Goal: Navigation & Orientation: Find specific page/section

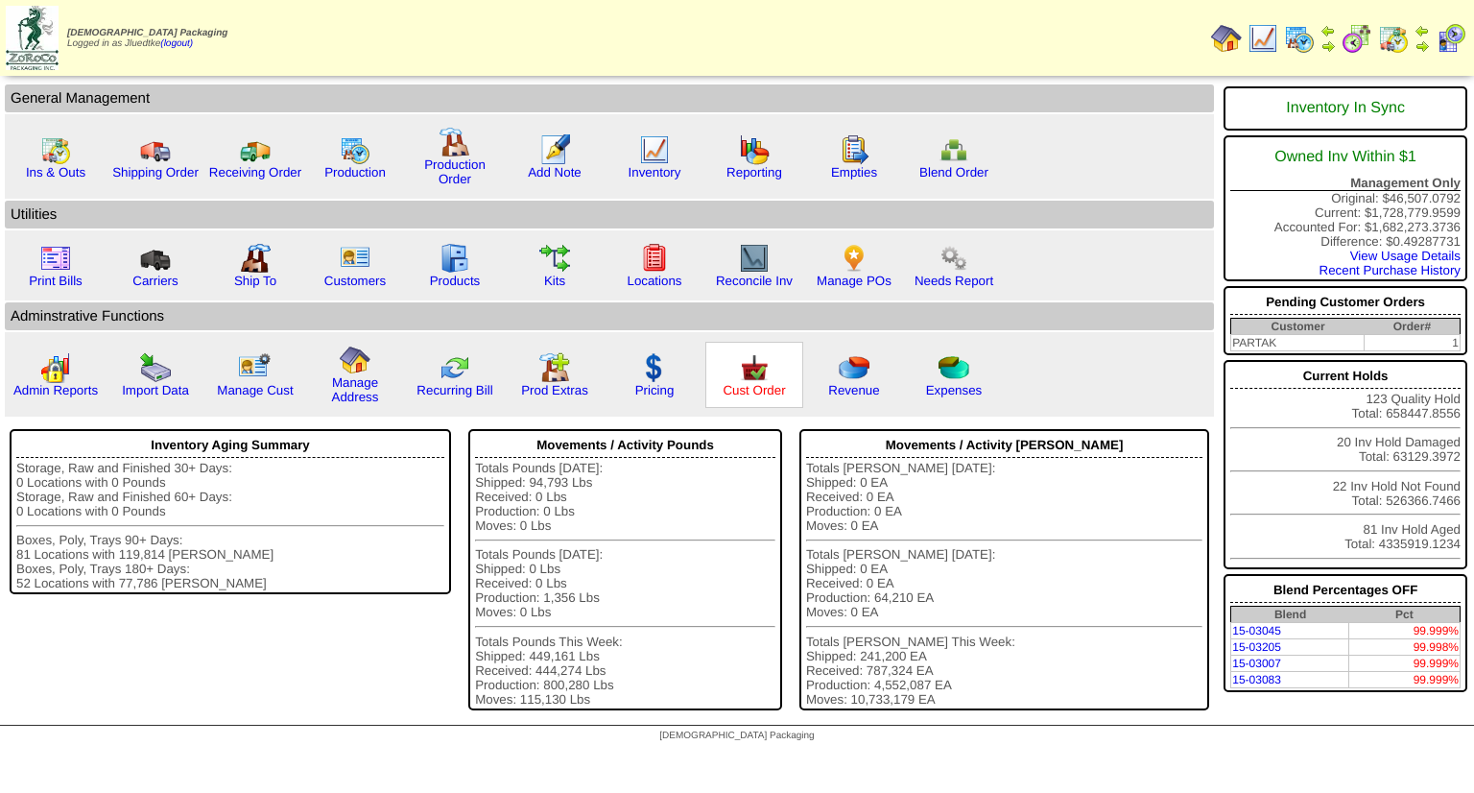
click at [747, 387] on link "Cust Order" at bounding box center [754, 390] width 62 height 14
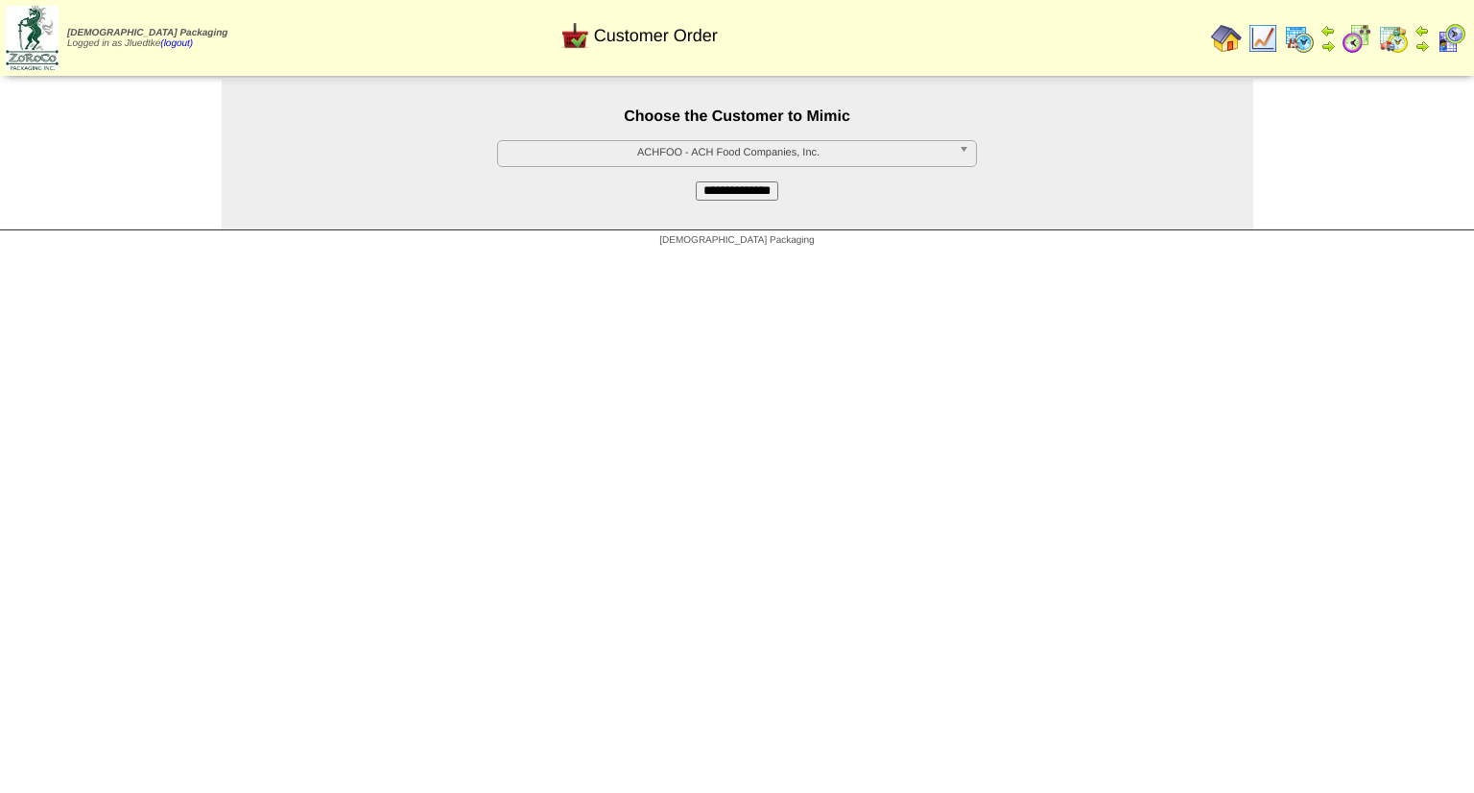
click at [745, 155] on span "ACHFOO - ACH Food Companies, Inc." at bounding box center [728, 152] width 445 height 23
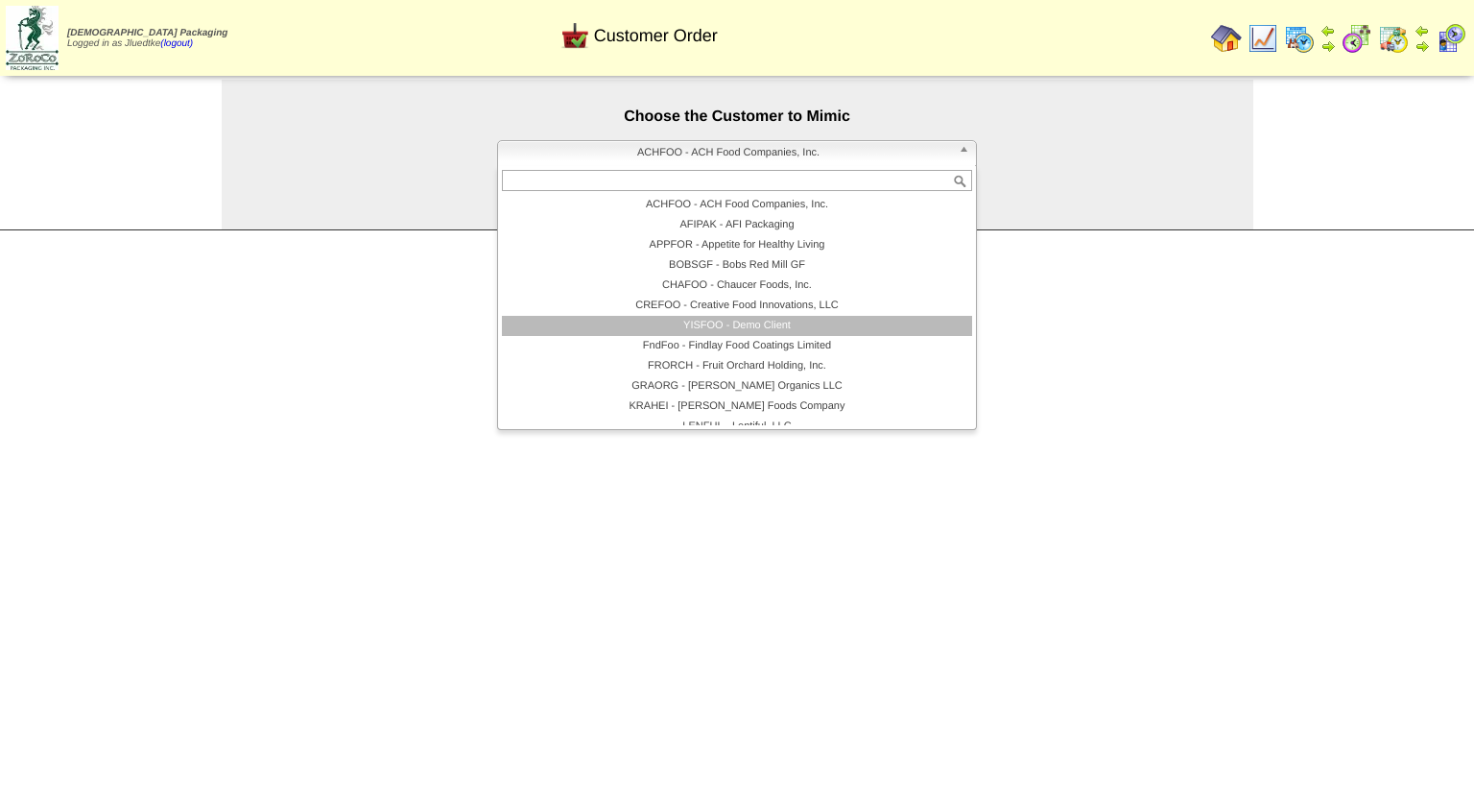
scroll to position [96, 0]
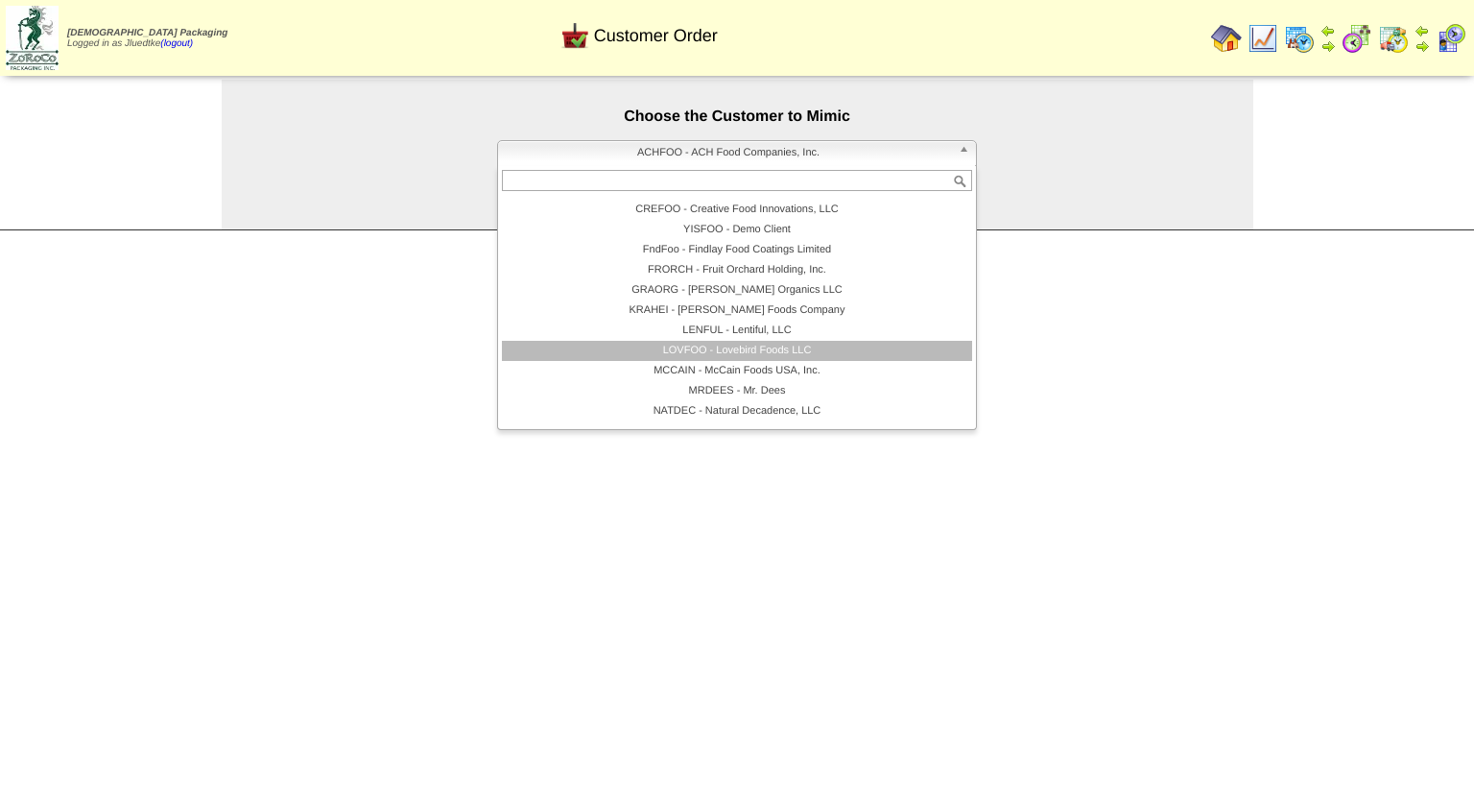
click at [794, 344] on li "LOVFOO - Lovebird Foods LLC" at bounding box center [737, 351] width 470 height 20
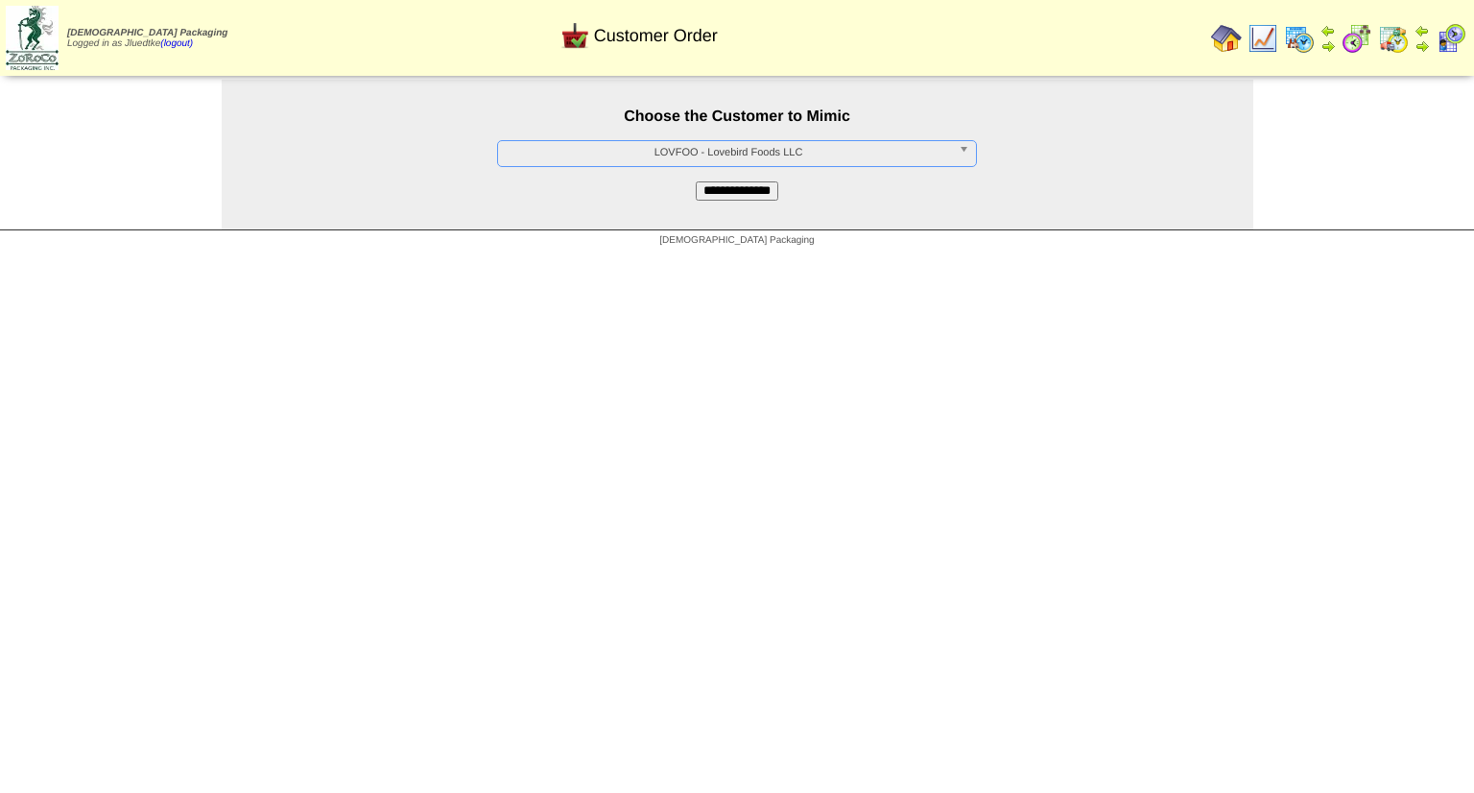
click at [763, 199] on input "**********" at bounding box center [737, 190] width 83 height 19
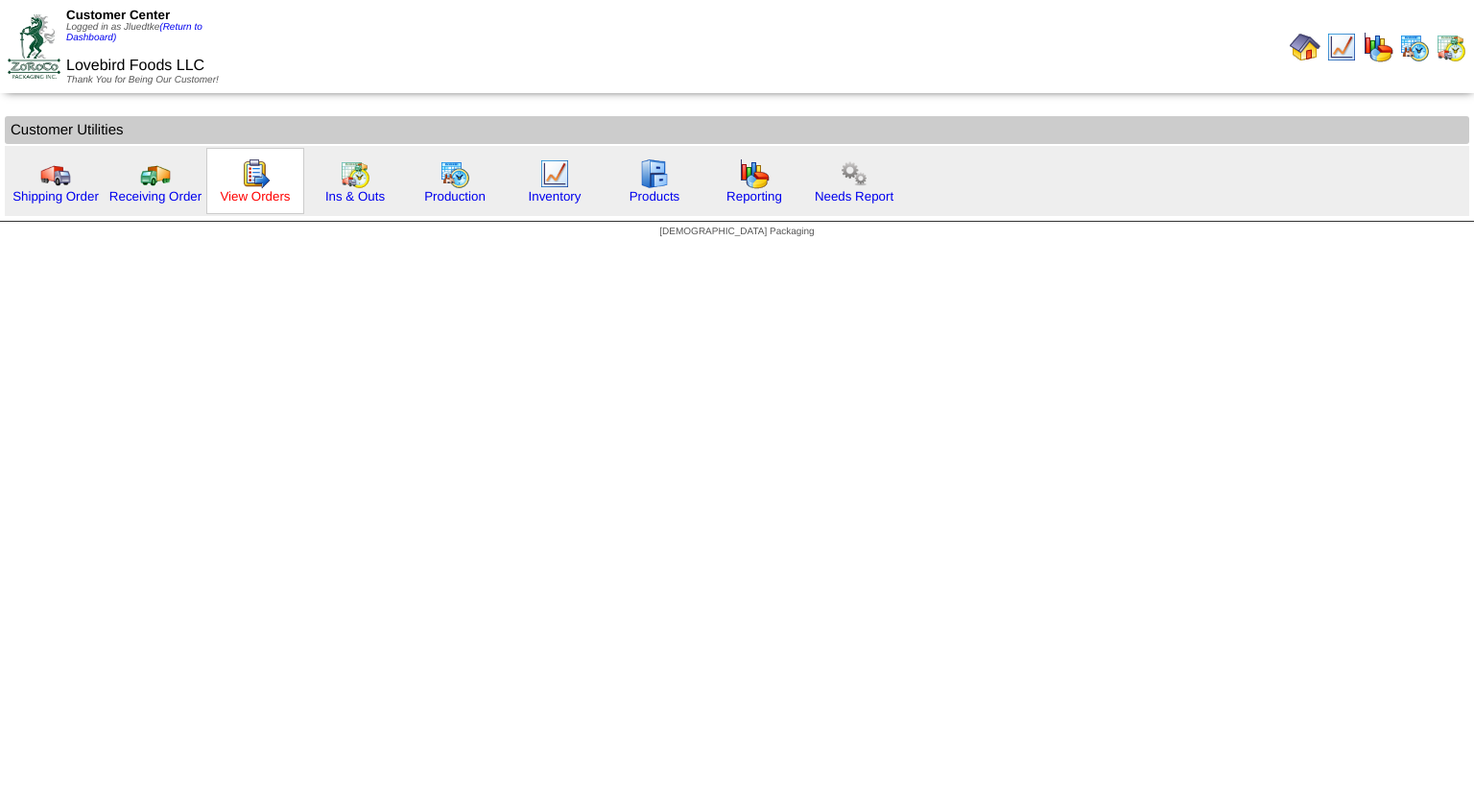
click at [279, 193] on link "View Orders" at bounding box center [255, 196] width 70 height 14
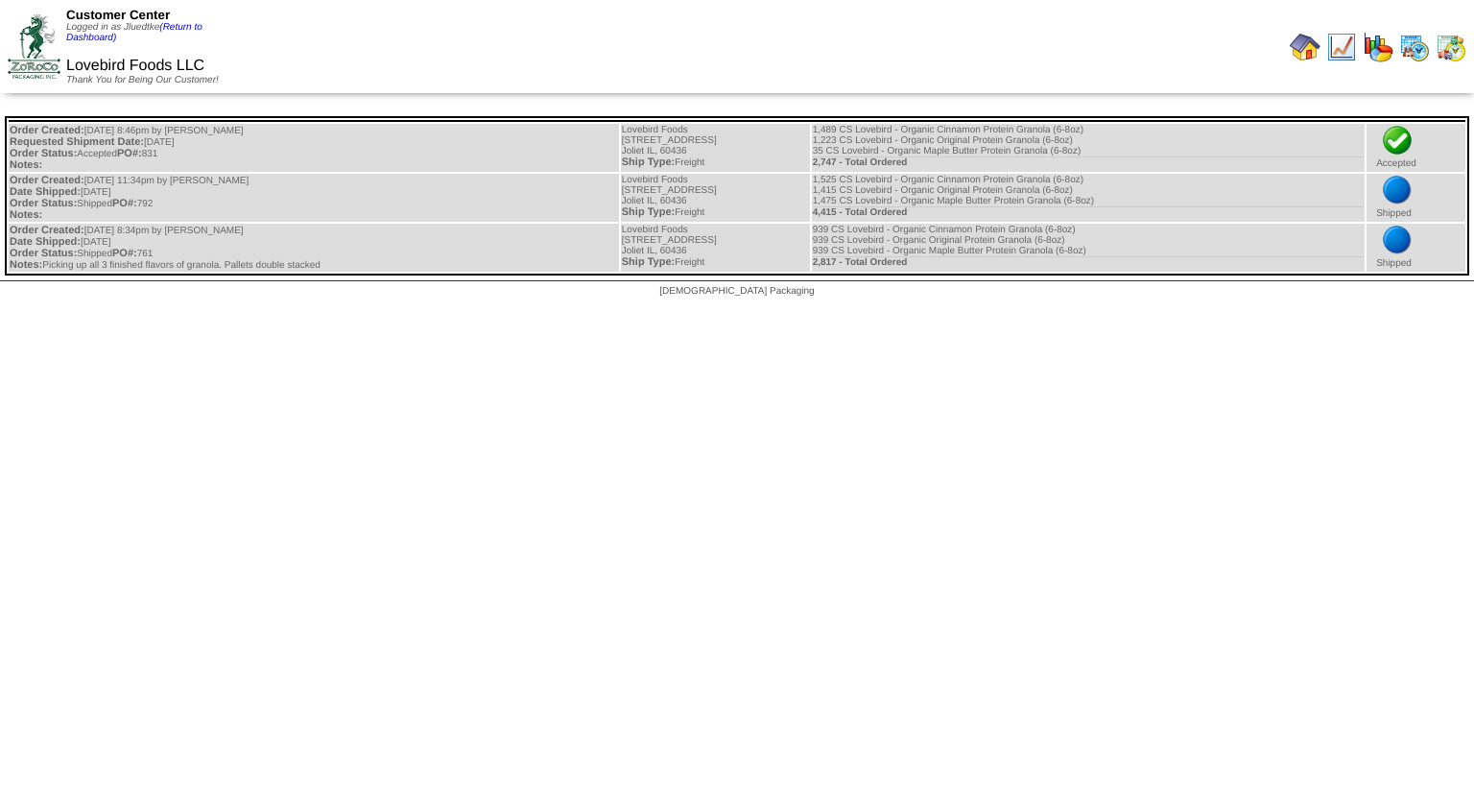
click at [1306, 51] on img at bounding box center [1305, 47] width 31 height 31
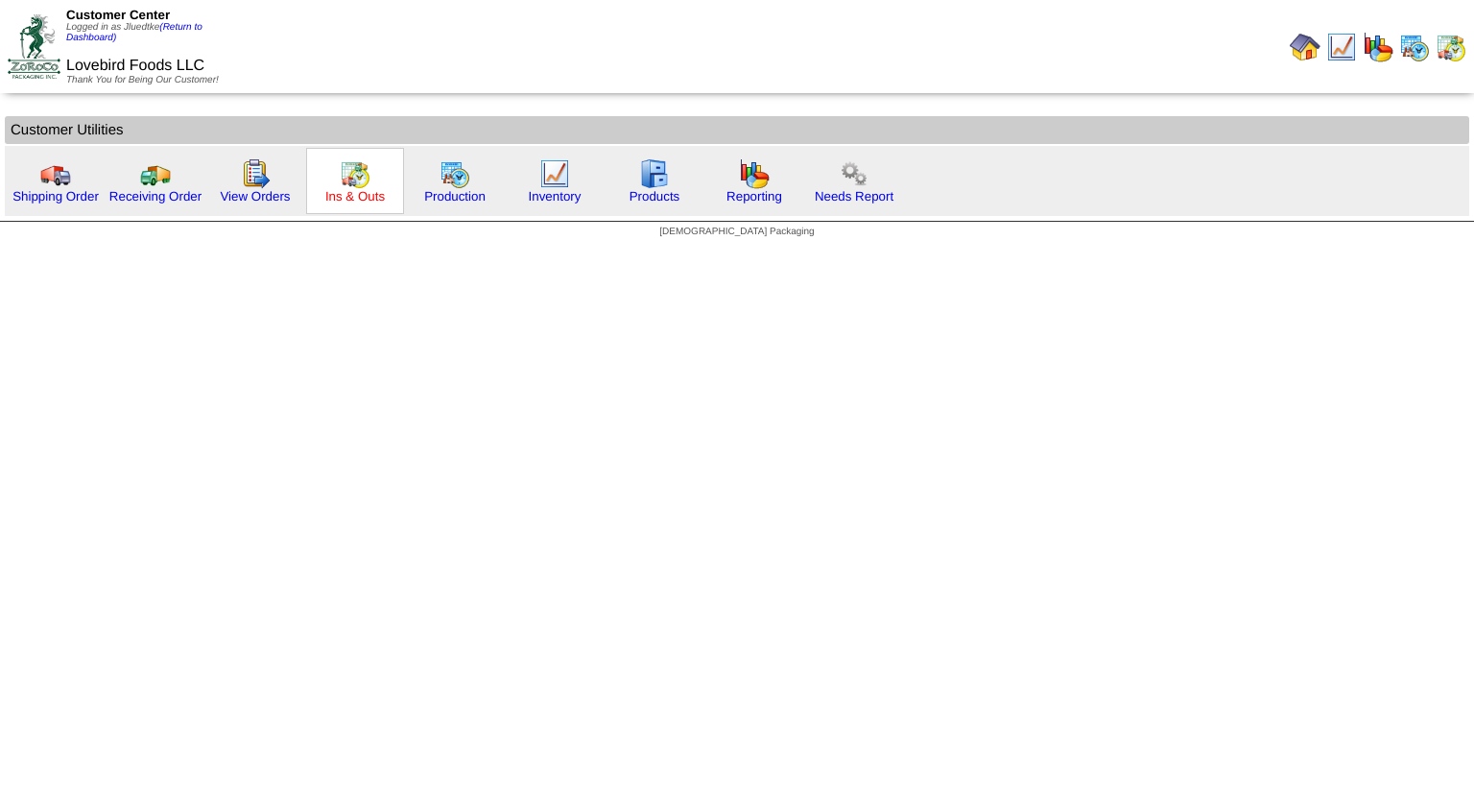
click at [353, 191] on link "Ins & Outs" at bounding box center [354, 196] width 59 height 14
